Goal: Learn about a topic: Learn about a topic

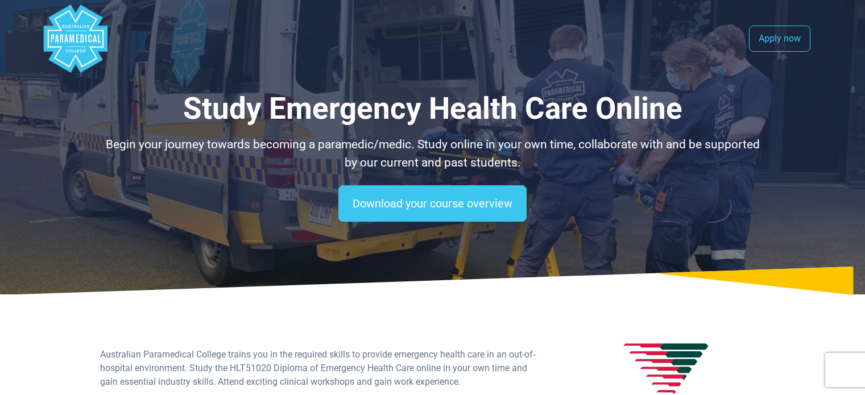
select select "**********"
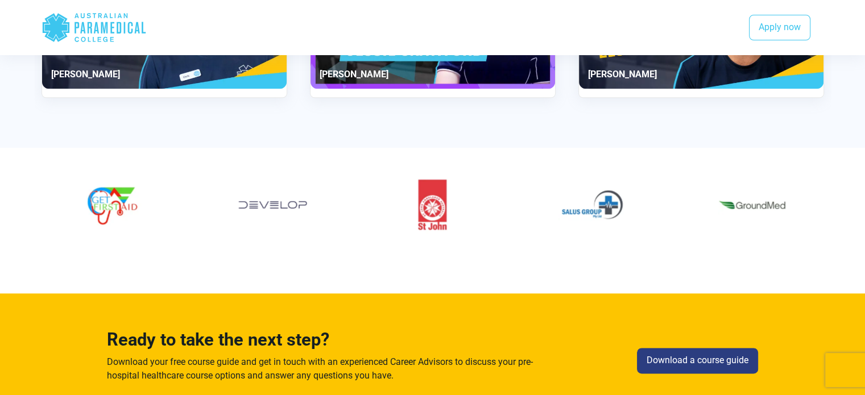
scroll to position [1394, 0]
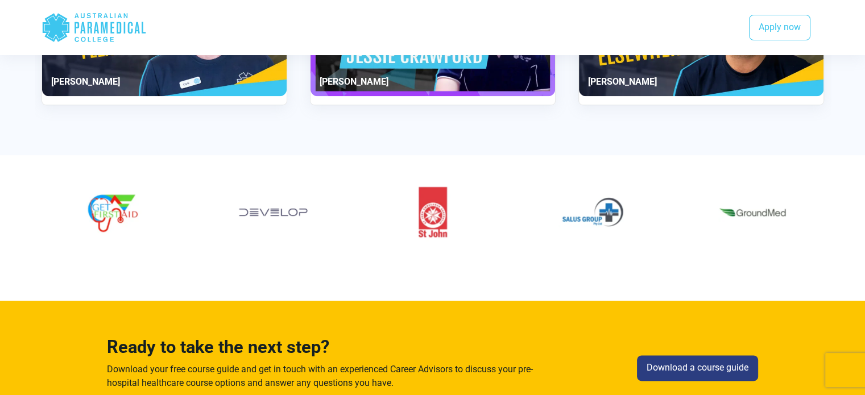
click at [813, 209] on div "23 / 60" at bounding box center [752, 212] width 143 height 86
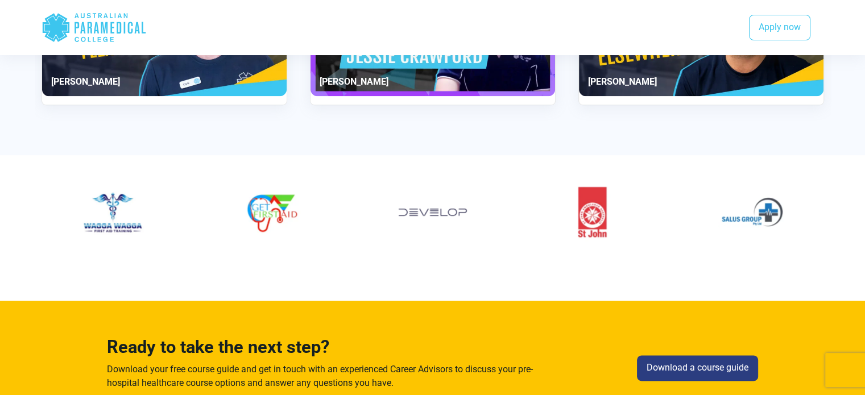
click at [805, 216] on div "22 / 60" at bounding box center [752, 212] width 143 height 86
click at [28, 200] on section at bounding box center [432, 223] width 865 height 137
click at [97, 214] on img "18 / 60" at bounding box center [112, 212] width 68 height 68
click at [329, 214] on div "19 / 60" at bounding box center [272, 212] width 143 height 86
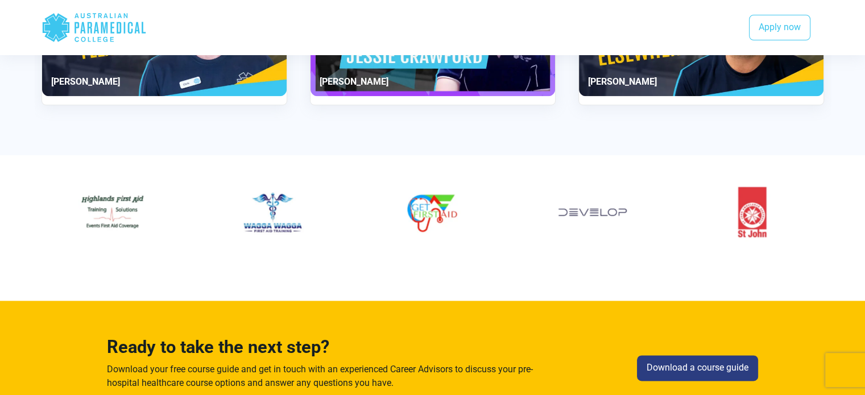
click at [188, 216] on div at bounding box center [433, 212] width 796 height 86
click at [55, 212] on div "17 / 60" at bounding box center [112, 212] width 143 height 86
click at [404, 222] on img "19 / 60" at bounding box center [432, 212] width 68 height 68
click at [578, 229] on img "20 / 60" at bounding box center [597, 212] width 68 height 68
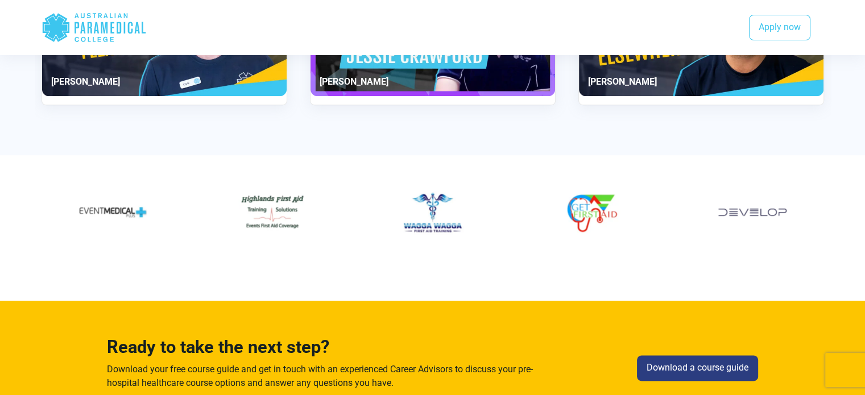
click at [640, 222] on div "19 / 60" at bounding box center [592, 212] width 143 height 86
click at [641, 222] on div "19 / 60" at bounding box center [593, 212] width 143 height 86
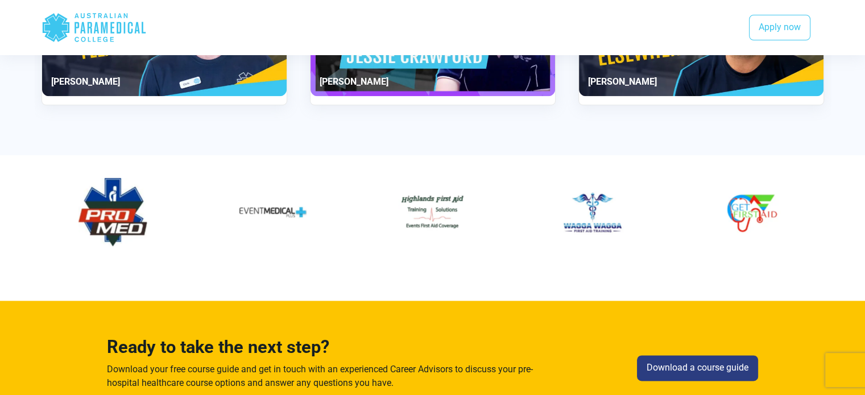
click at [641, 222] on div "18 / 60" at bounding box center [592, 212] width 143 height 86
click at [260, 225] on img "16 / 60" at bounding box center [272, 212] width 68 height 68
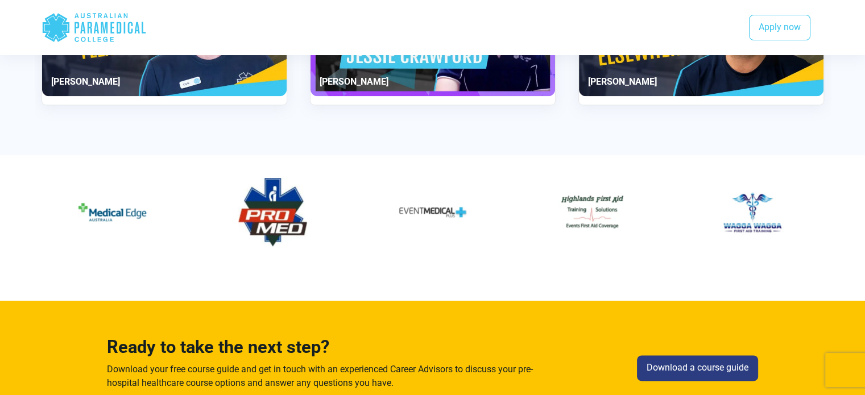
click at [289, 229] on img "15 / 60" at bounding box center [272, 212] width 68 height 68
click at [139, 234] on img "14 / 60" at bounding box center [112, 212] width 68 height 68
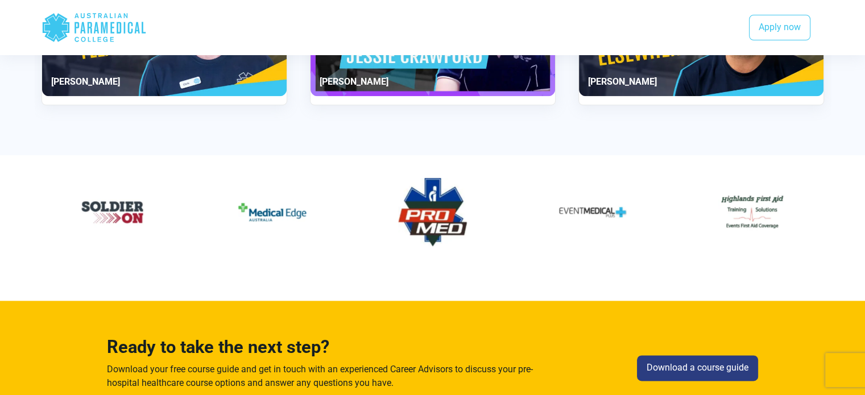
click at [151, 235] on div "13 / 60" at bounding box center [112, 212] width 143 height 86
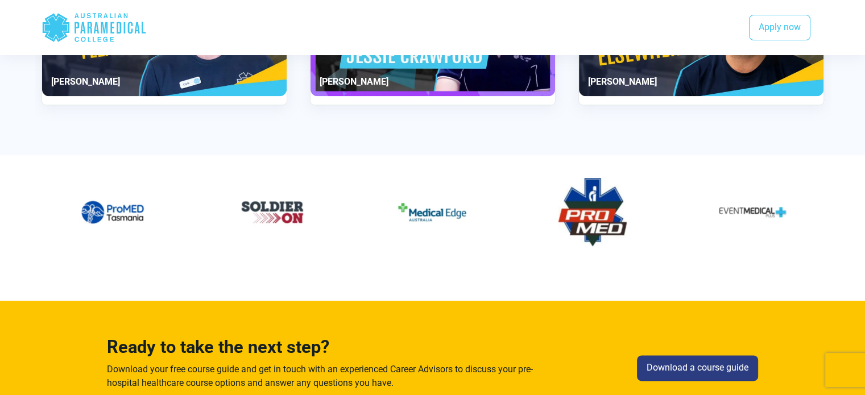
click at [157, 236] on div "12 / 60" at bounding box center [112, 212] width 143 height 86
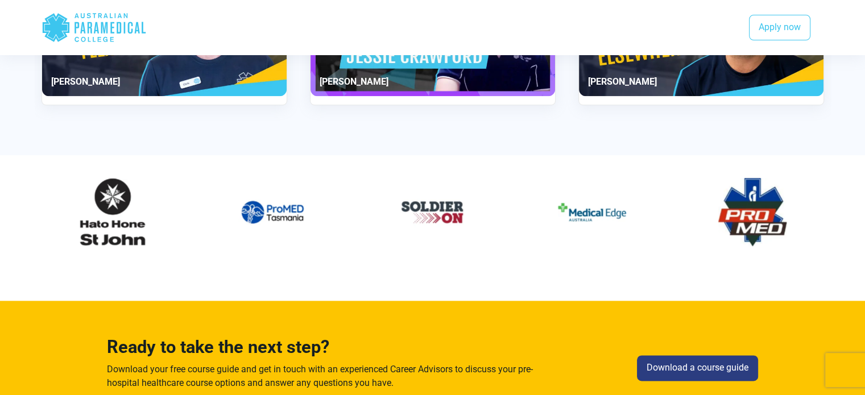
click at [160, 236] on div "11 / 60" at bounding box center [112, 212] width 143 height 86
click at [64, 241] on div "11 / 60" at bounding box center [112, 212] width 143 height 86
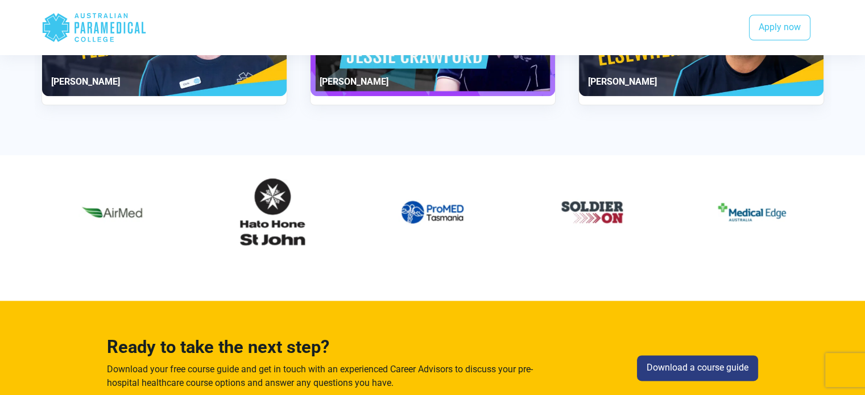
click at [75, 241] on div "10 / 60" at bounding box center [112, 212] width 143 height 86
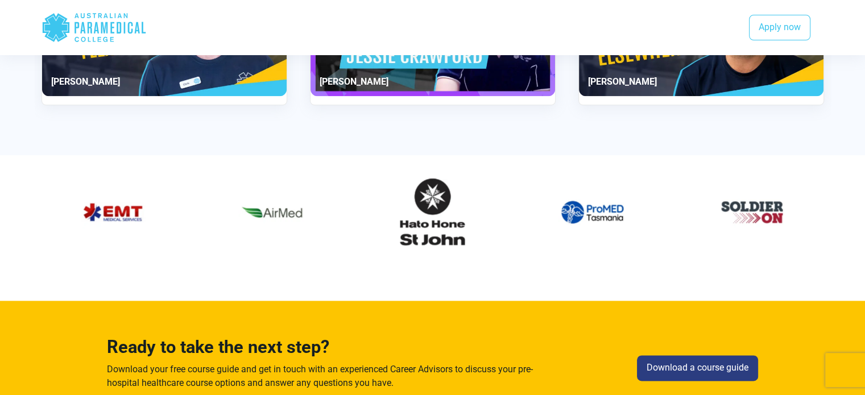
click at [82, 241] on img "9 / 60" at bounding box center [112, 212] width 68 height 68
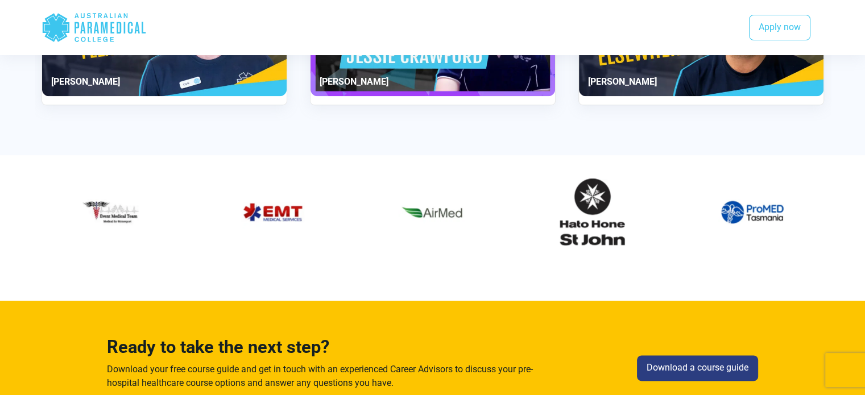
click at [84, 242] on img "8 / 60" at bounding box center [112, 212] width 68 height 68
click at [116, 238] on img "8 / 60" at bounding box center [112, 212] width 68 height 68
click at [118, 214] on img "8 / 60" at bounding box center [112, 212] width 68 height 68
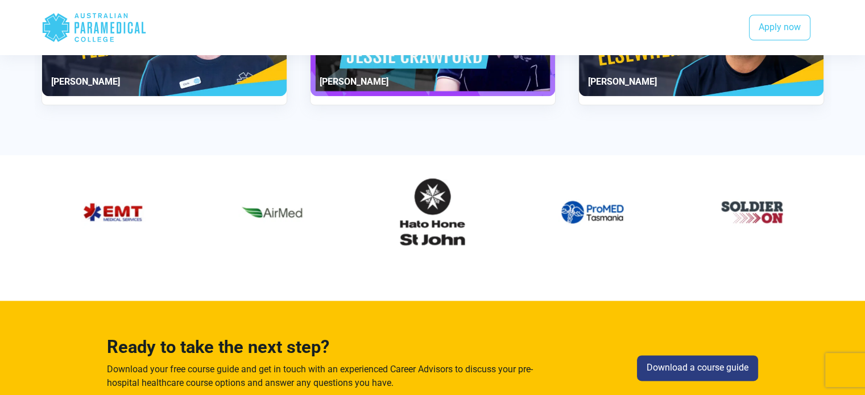
click at [115, 240] on img "9 / 60" at bounding box center [112, 212] width 68 height 68
click at [80, 224] on img "9 / 60" at bounding box center [112, 212] width 68 height 68
click at [173, 220] on div "9 / 60" at bounding box center [113, 212] width 143 height 86
